Goal: Information Seeking & Learning: Learn about a topic

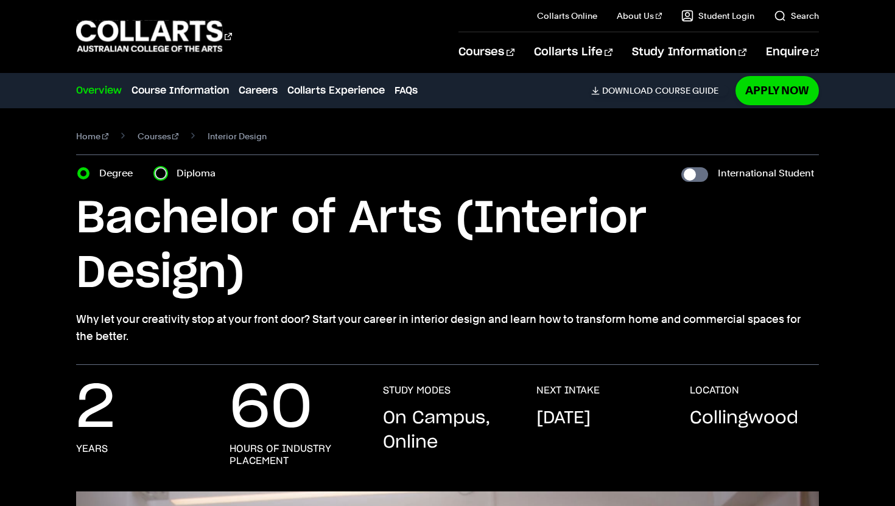
click at [156, 171] on input "Diploma" at bounding box center [161, 173] width 12 height 12
radio input "true"
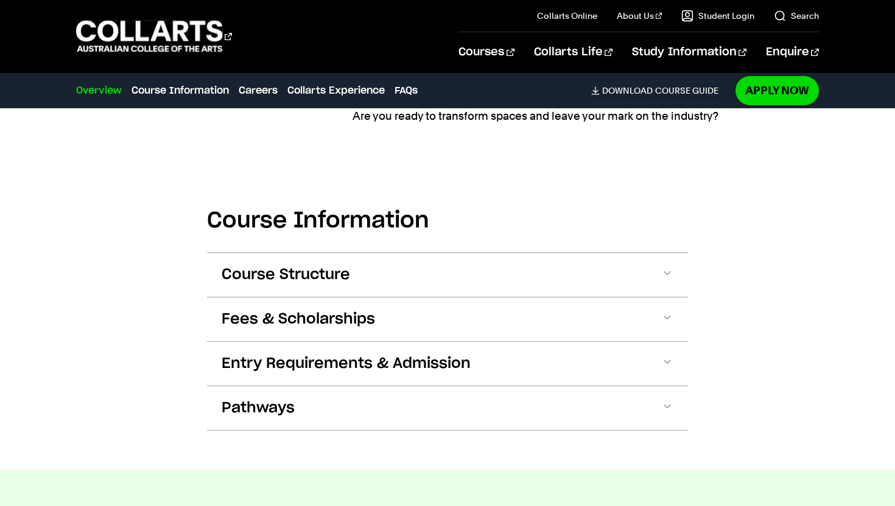
scroll to position [1276, 0]
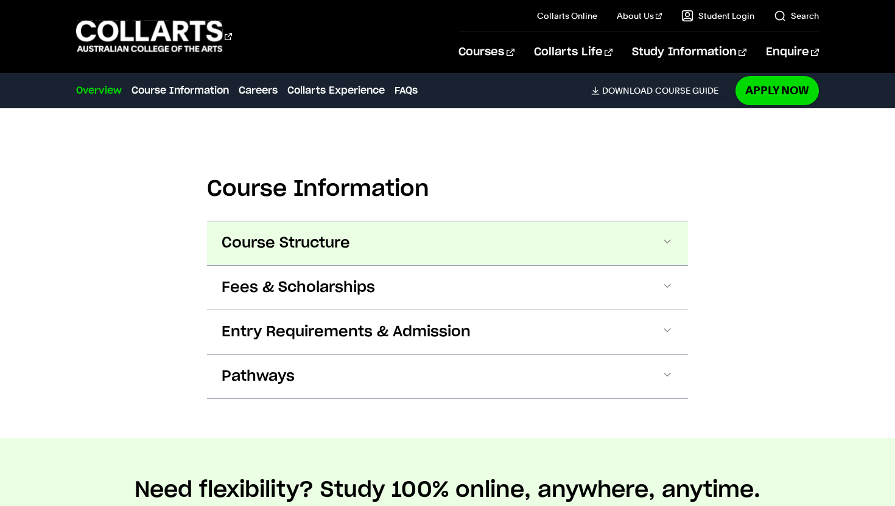
click at [0, 0] on span "Course Structure" at bounding box center [0, 0] width 0 height 0
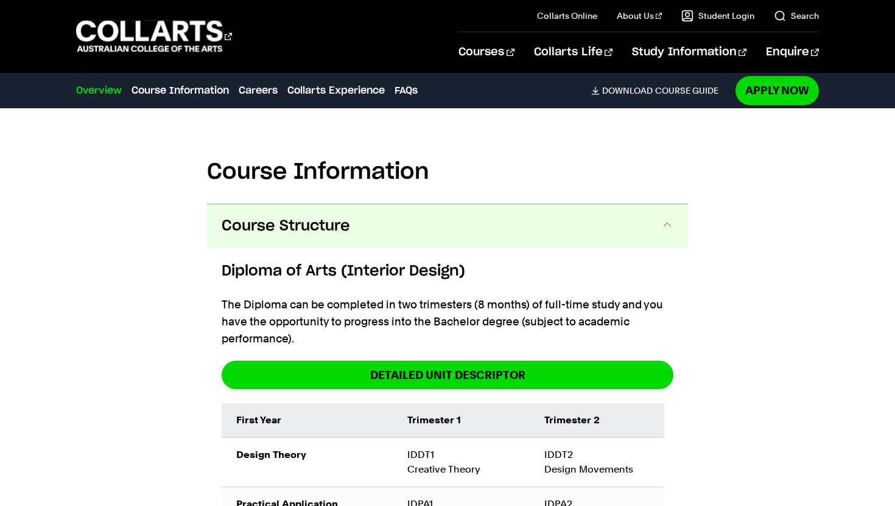
scroll to position [1292, 0]
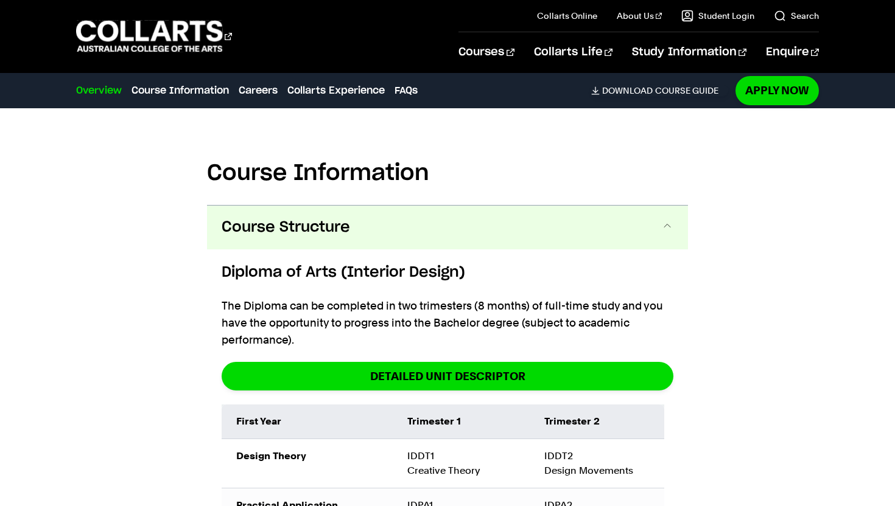
click at [408, 218] on button "Course Structure" at bounding box center [447, 228] width 481 height 44
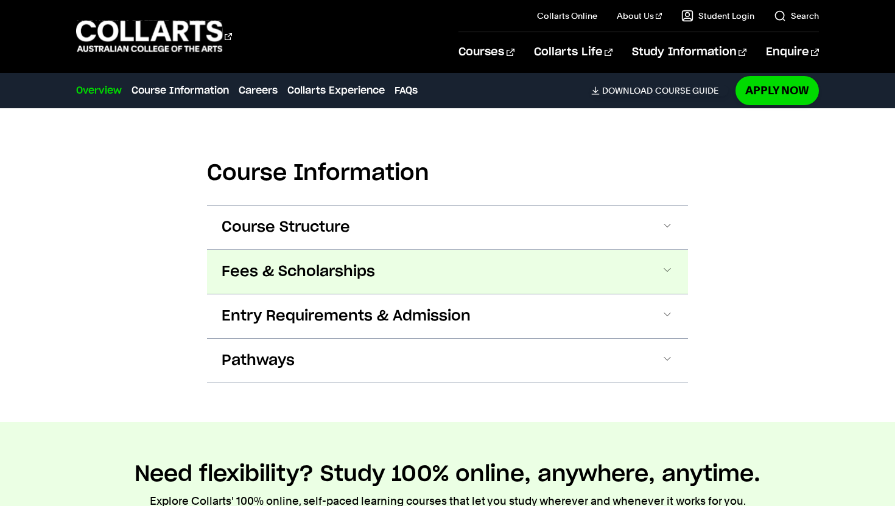
click at [0, 0] on button "Fees & Scholarships" at bounding box center [0, 0] width 0 height 0
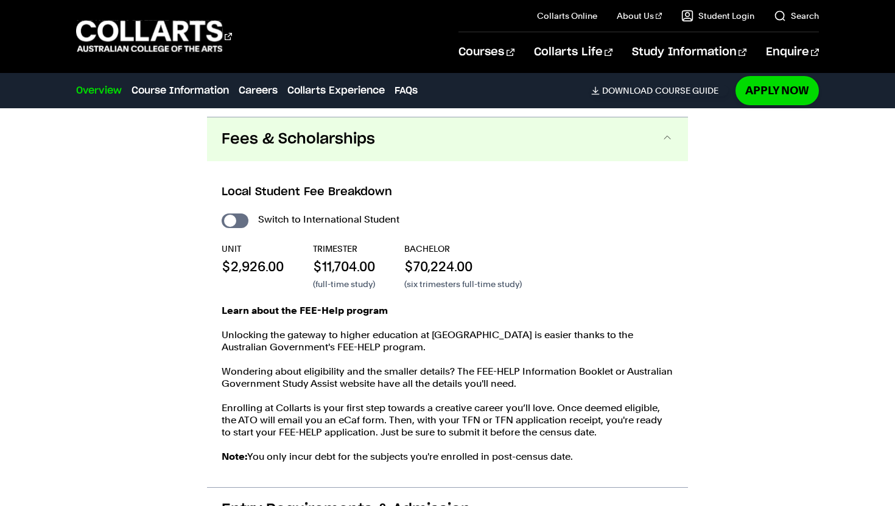
scroll to position [1433, 0]
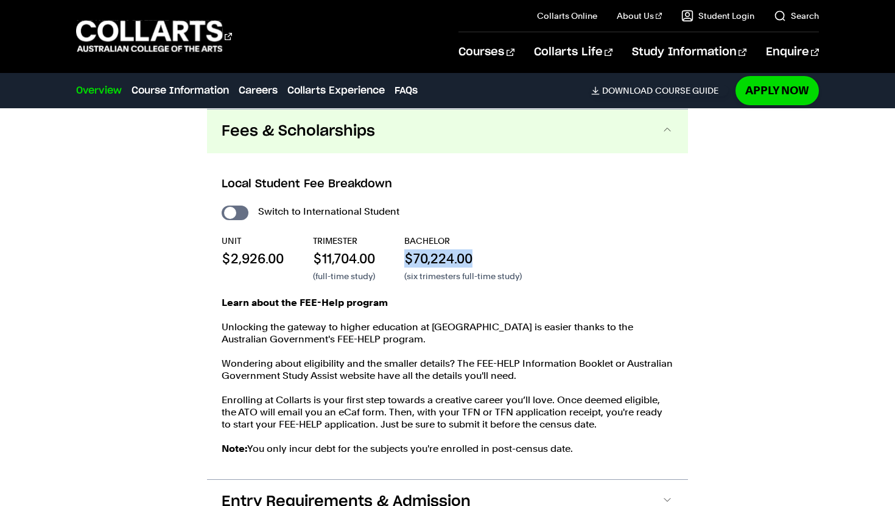
drag, startPoint x: 479, startPoint y: 256, endPoint x: 395, endPoint y: 259, distance: 84.1
click at [395, 259] on div "UNIT $2,926.00 TRIMESTER $11,704.00 (full-time study) BACHELOR $70,224.00 (six …" at bounding box center [448, 258] width 452 height 47
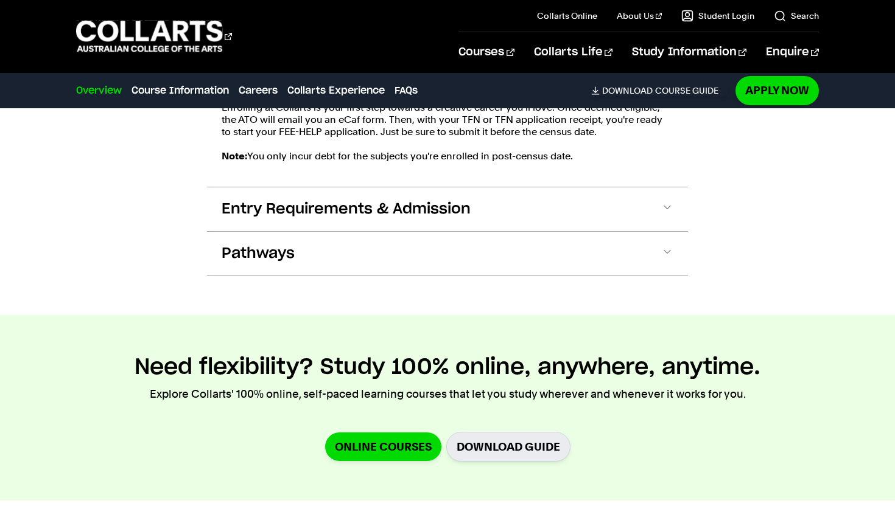
scroll to position [1757, 0]
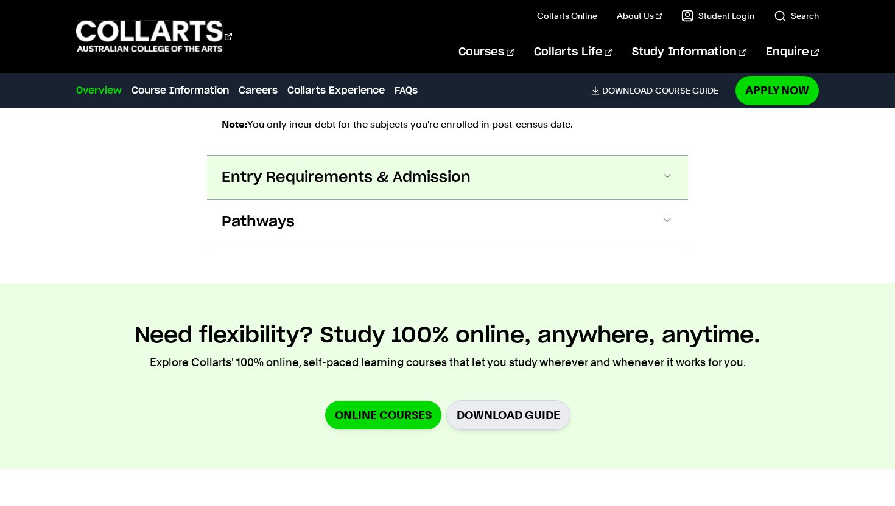
click at [0, 0] on button "Entry Requirements & Admission" at bounding box center [0, 0] width 0 height 0
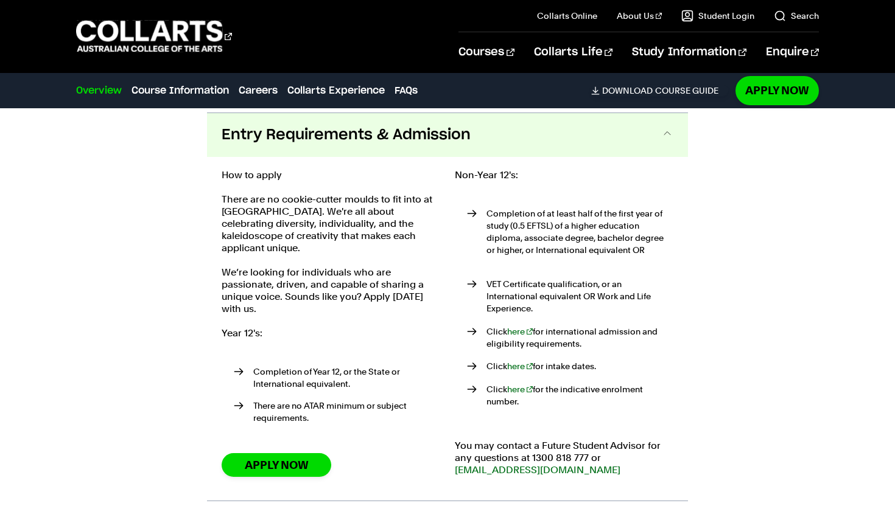
scroll to position [1804, 0]
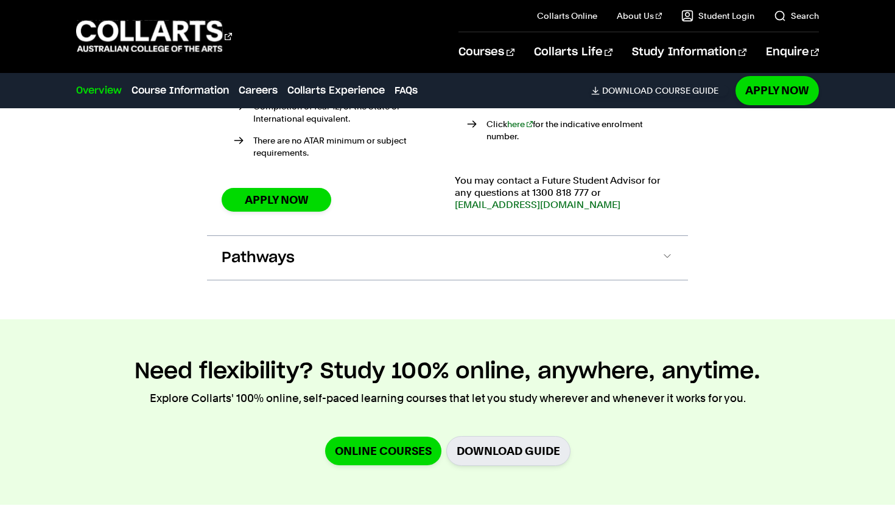
click at [0, 0] on span at bounding box center [0, 0] width 0 height 0
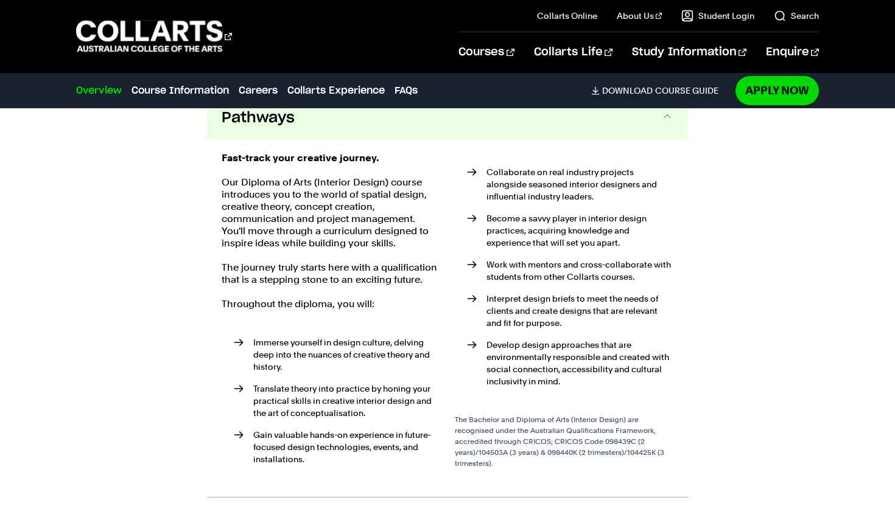
scroll to position [2207, 0]
